Goal: Contribute content

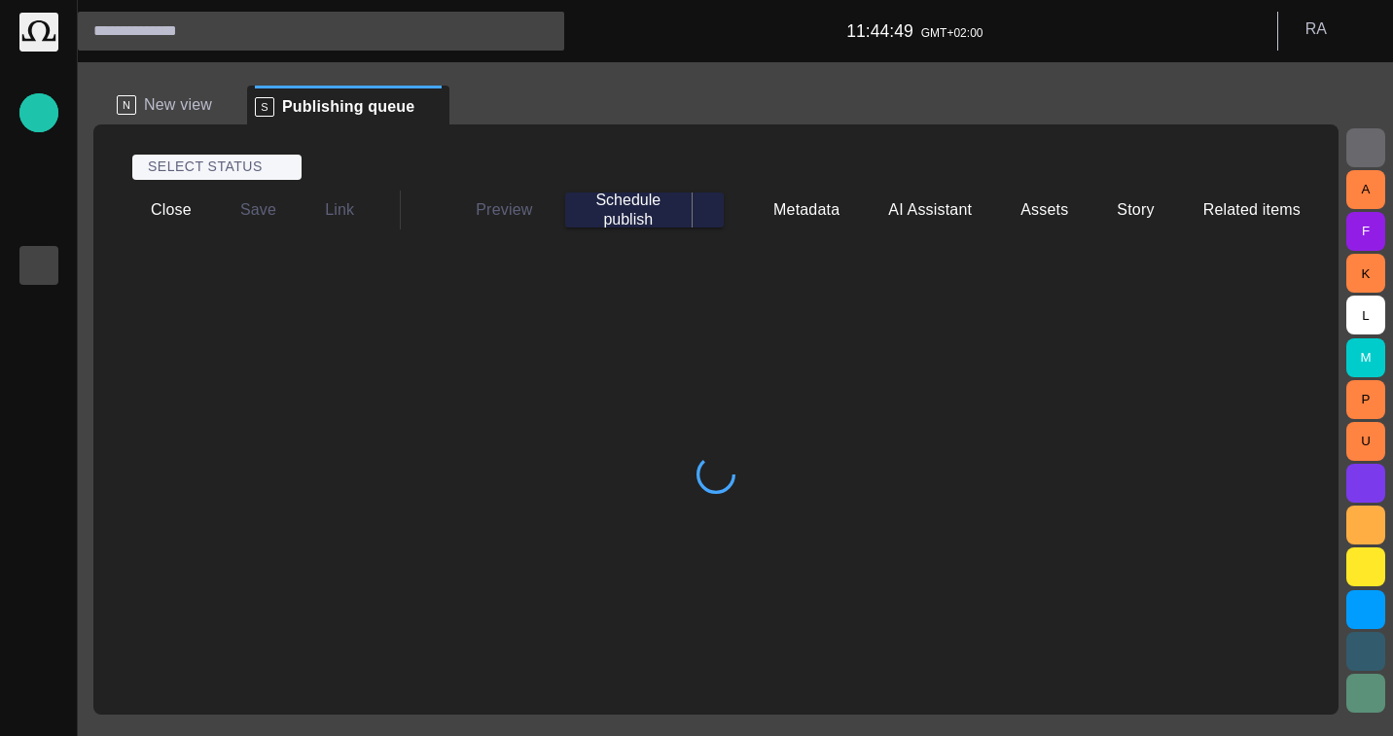
scroll to position [23, 0]
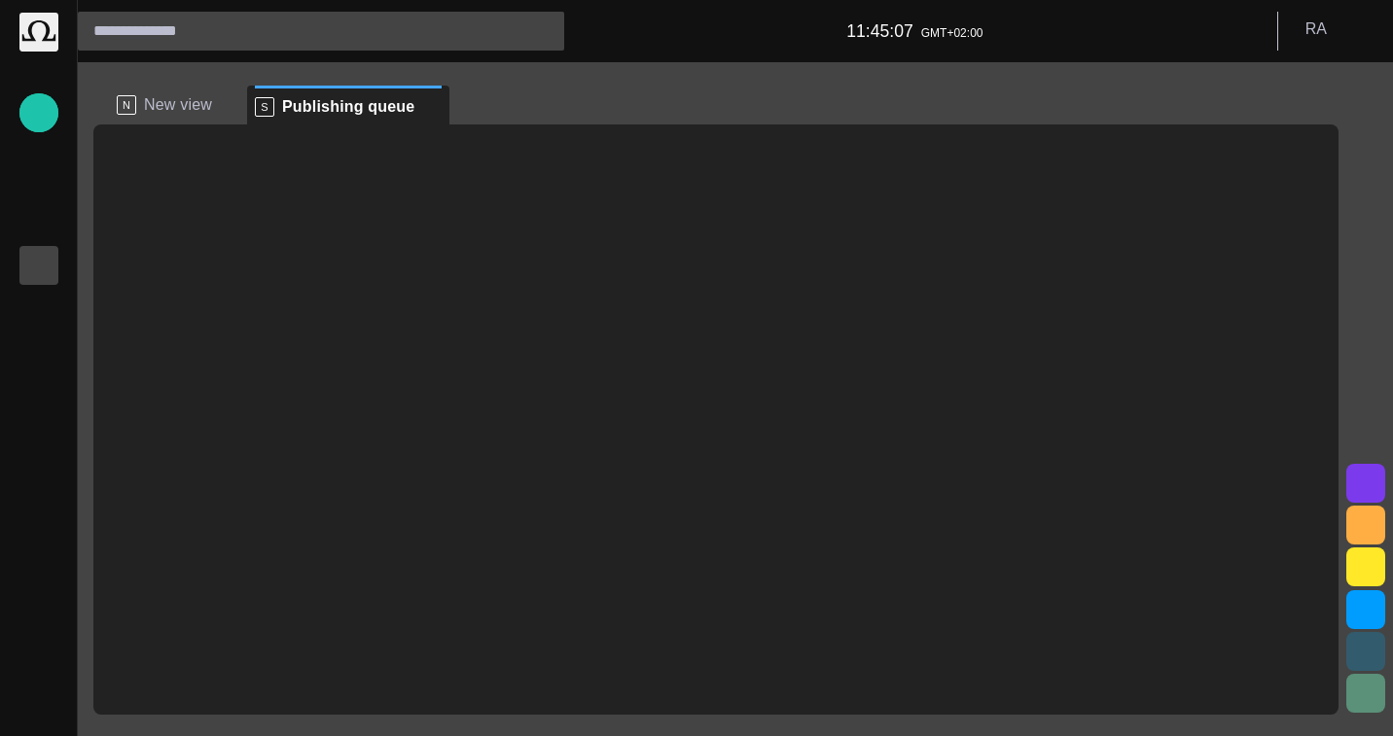
scroll to position [23, 0]
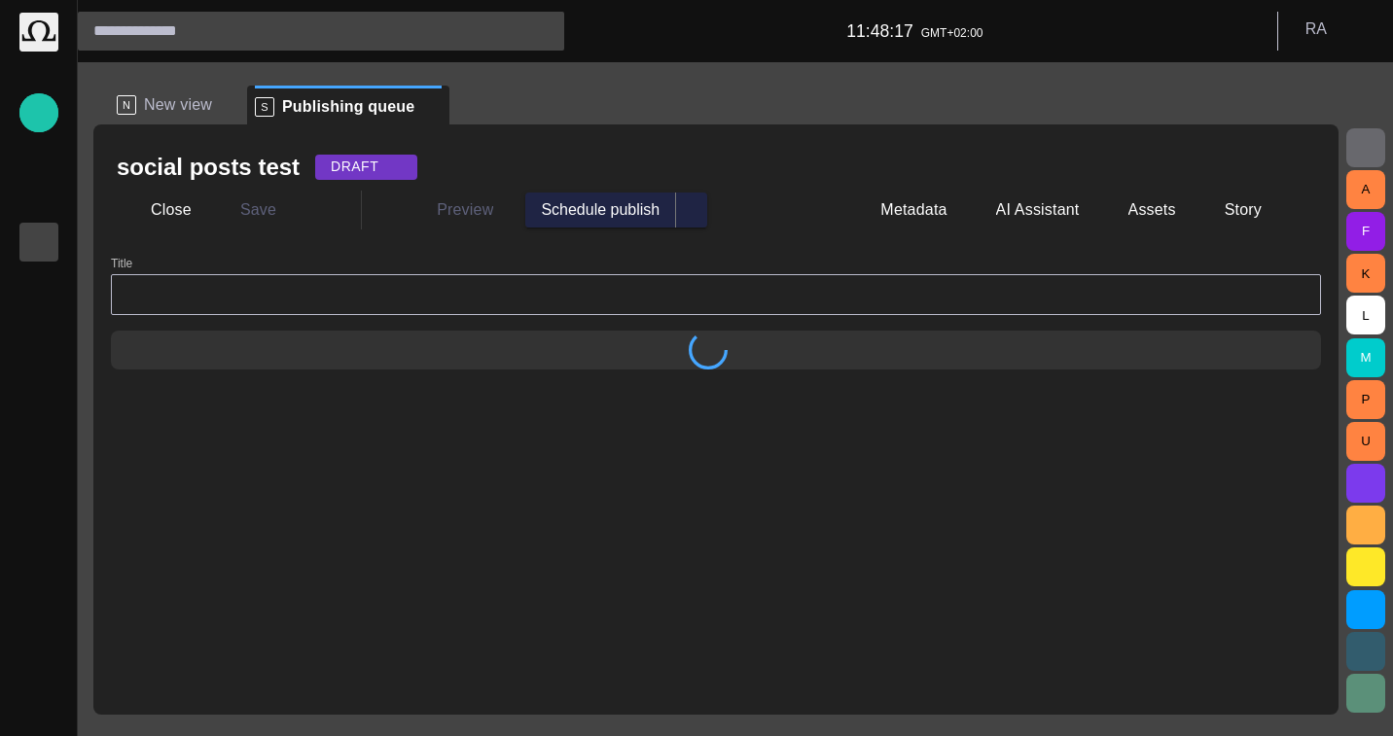
click at [1378, 48] on div "R A" at bounding box center [1335, 31] width 91 height 39
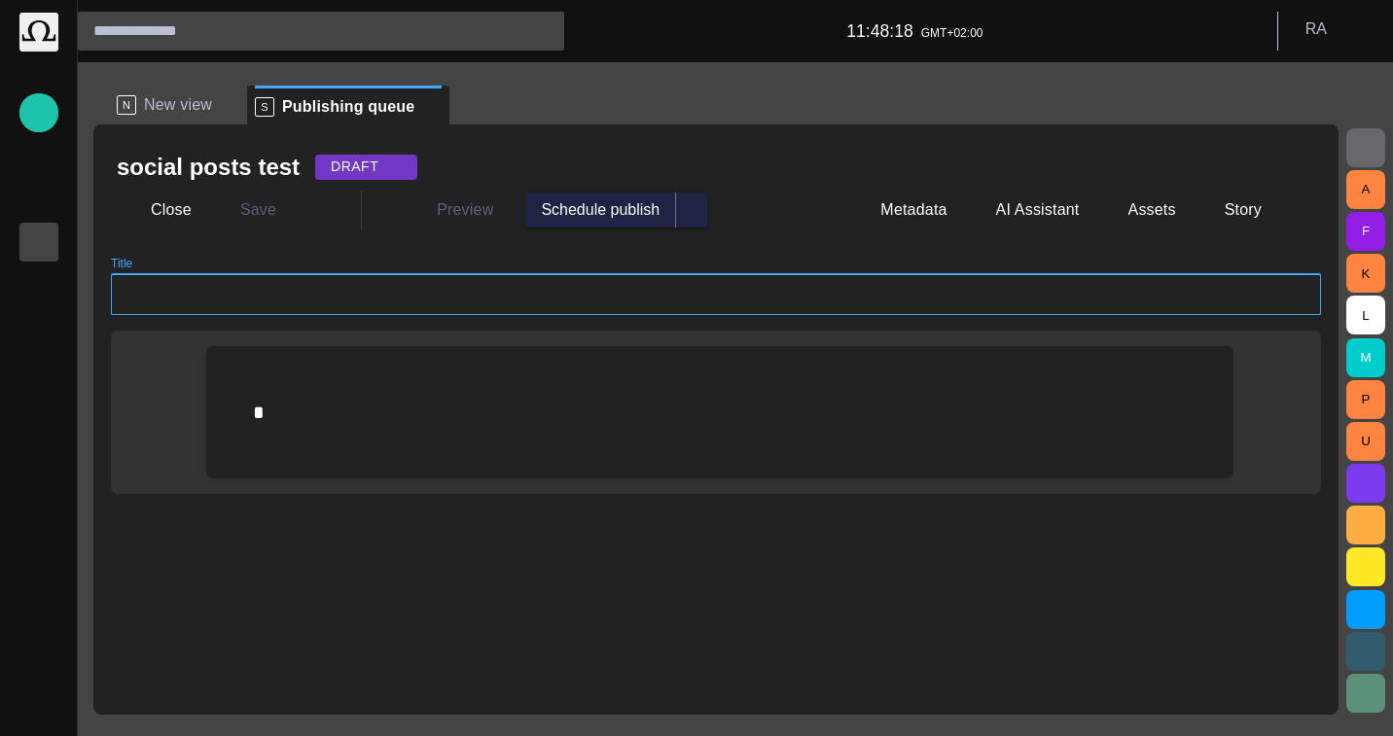
click at [1009, 302] on input "Title" at bounding box center [715, 294] width 1177 height 19
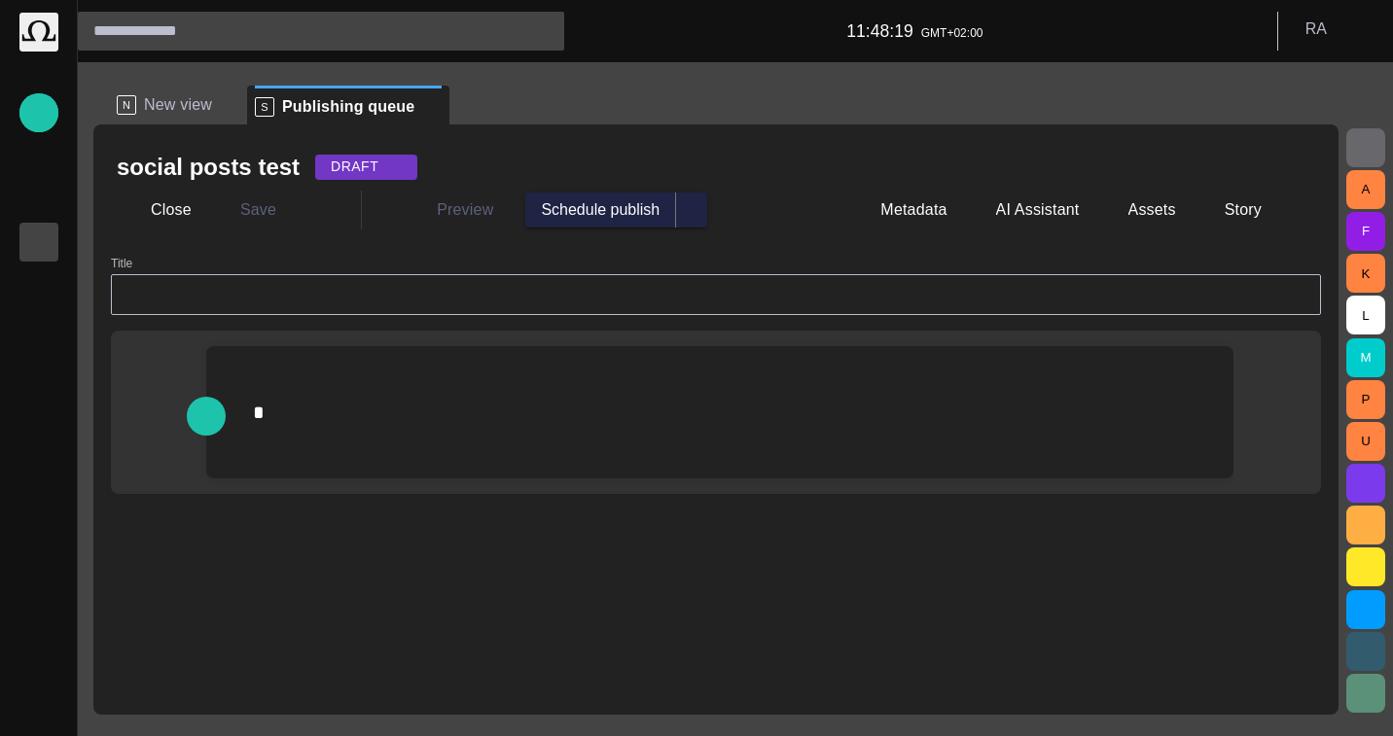
click at [627, 476] on div at bounding box center [720, 412] width 996 height 132
click at [413, 509] on form "Title Type @ to display menu" at bounding box center [716, 474] width 1210 height 435
